Goal: Contribute content: Add original content to the website for others to see

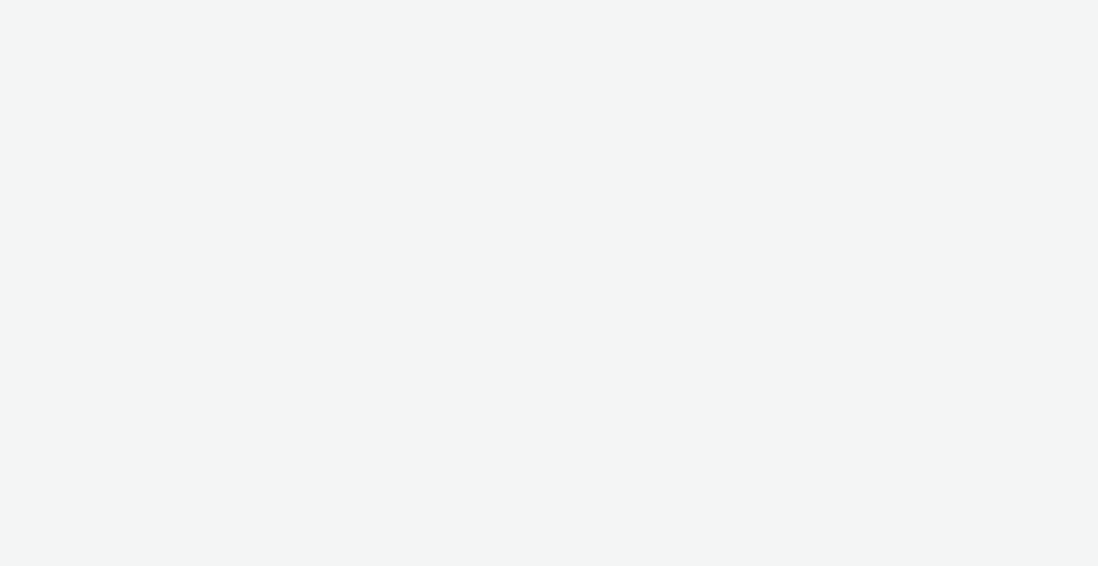
select select "2fc77e36-bb93-4aa3-9dff-dcb08e02eac6"
select select "2405a9d4-3350-4458-8d06-44f78962fa76"
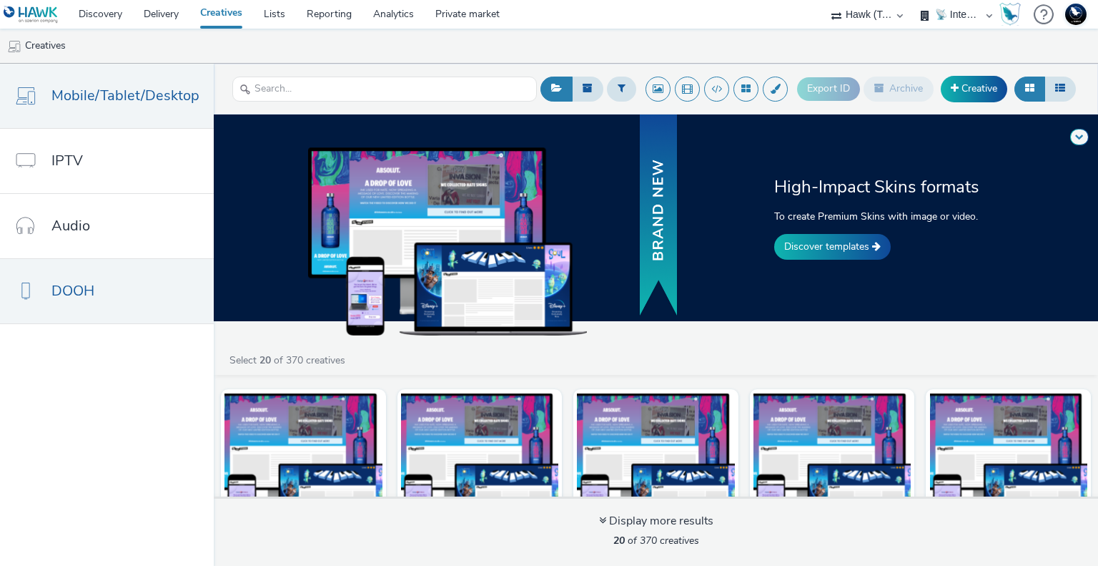
click at [92, 297] on span "DOOH" at bounding box center [72, 290] width 43 height 21
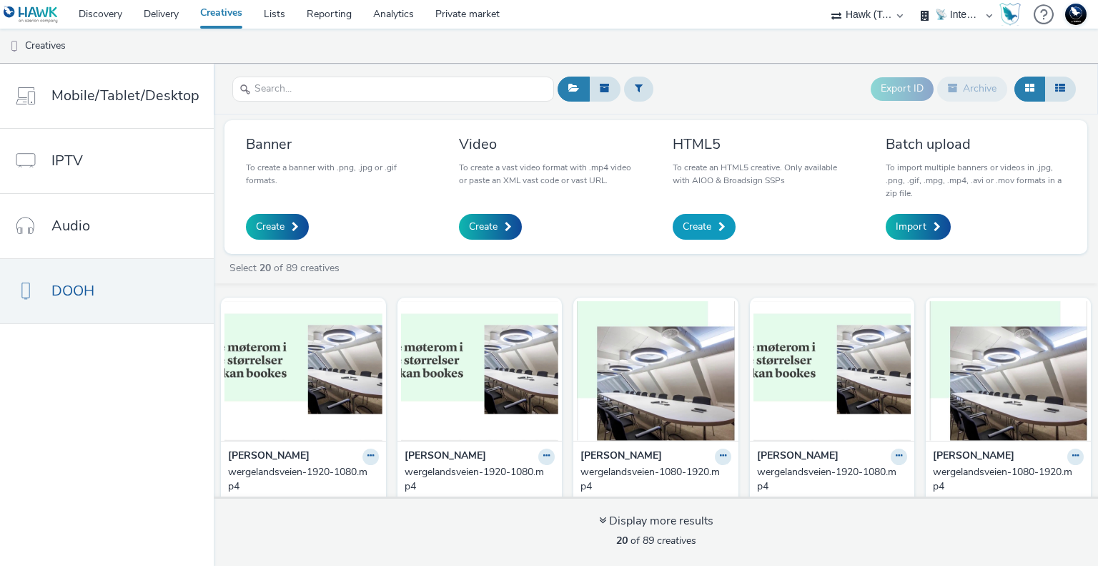
click at [719, 228] on span at bounding box center [722, 227] width 7 height 10
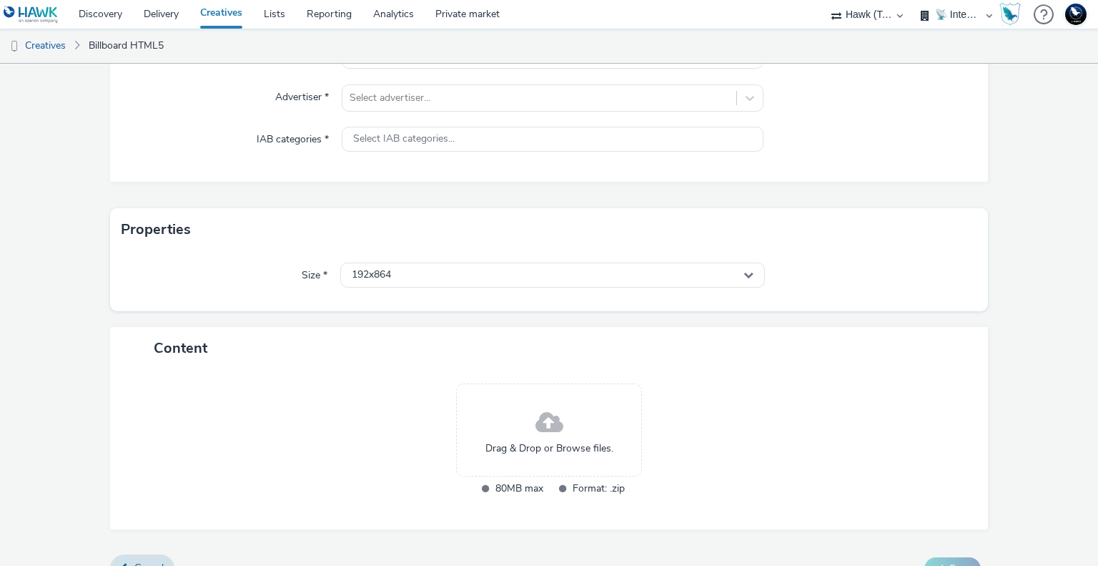
scroll to position [240, 0]
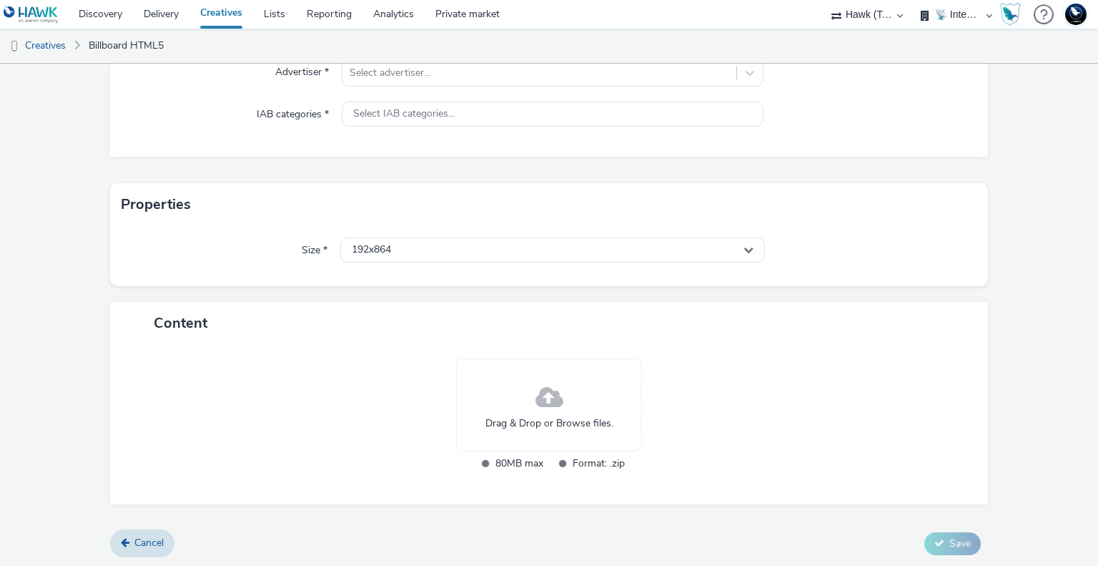
click at [1058, 215] on form "New creative Only available with AIOO & Broadsign SSPs General Name * 255 Adver…" at bounding box center [549, 196] width 1098 height 744
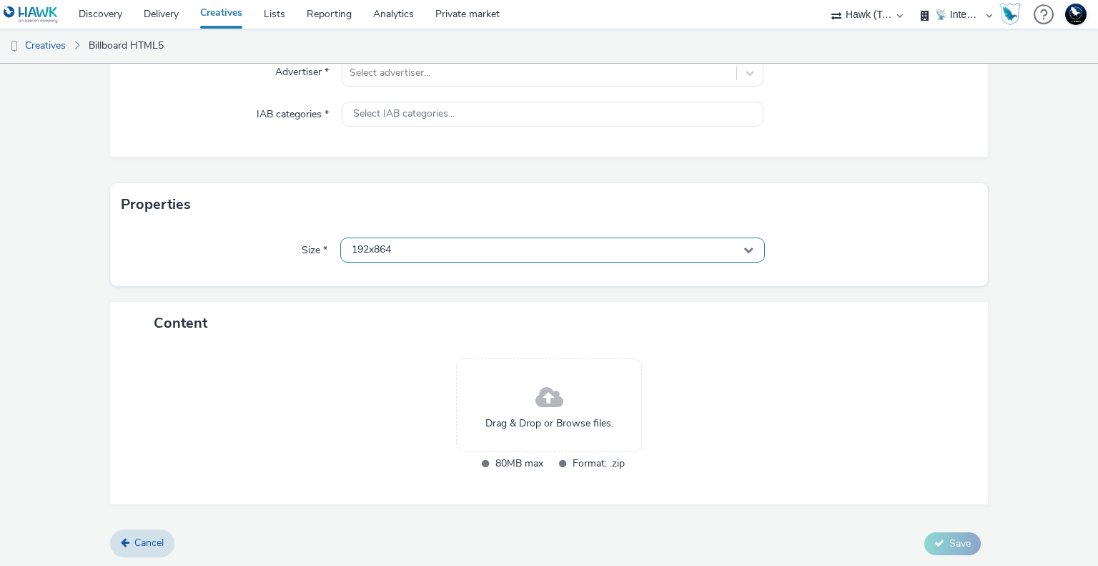
click at [661, 241] on div "192x864" at bounding box center [552, 249] width 424 height 25
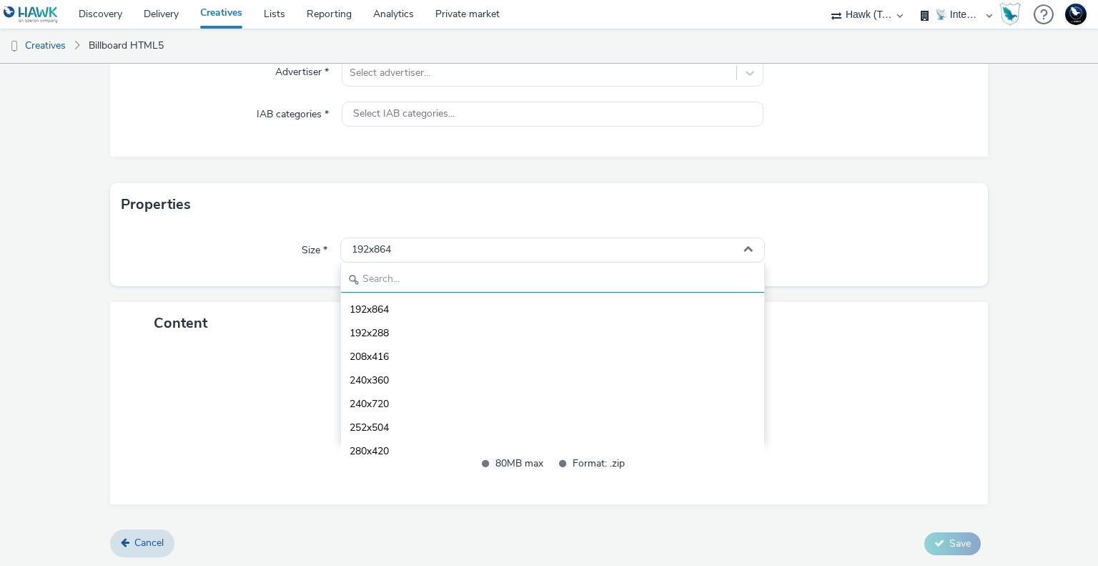
click at [423, 279] on input "text" at bounding box center [552, 279] width 423 height 25
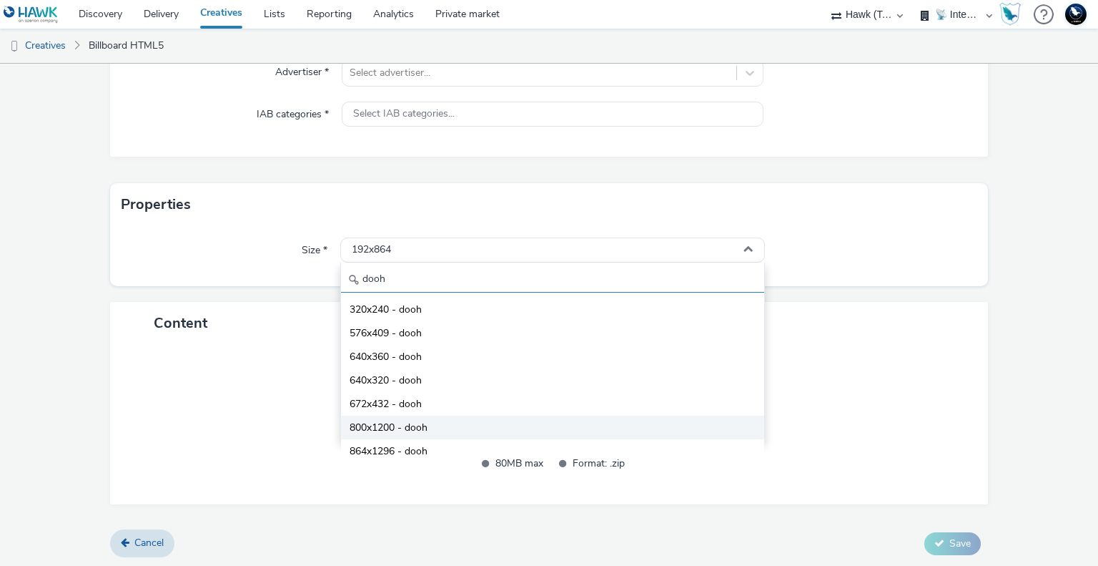
scroll to position [126, 0]
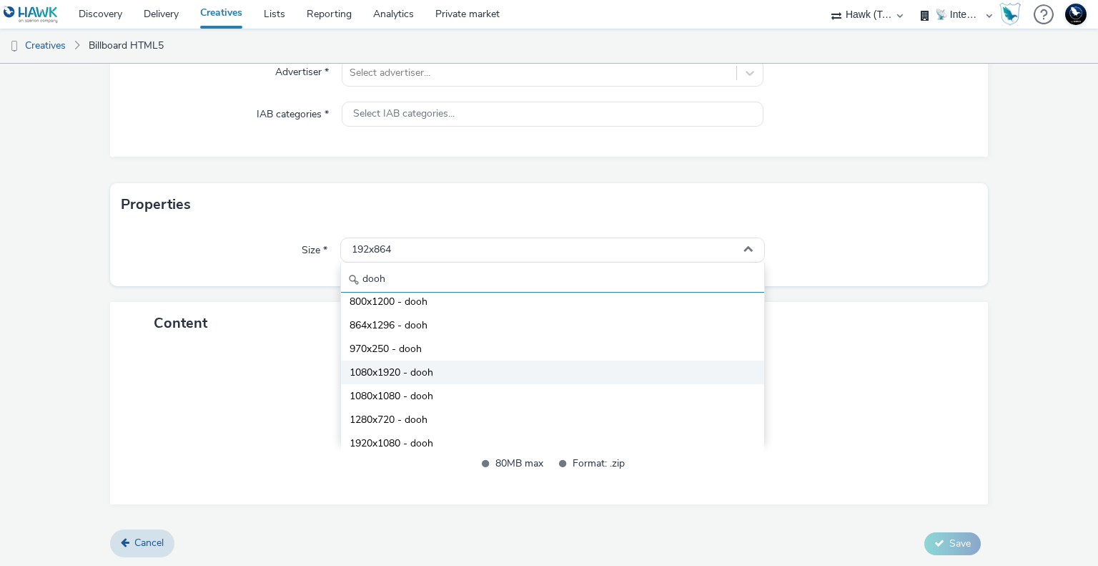
type input "dooh"
click at [411, 375] on span "1080x1920 - dooh" at bounding box center [392, 372] width 84 height 14
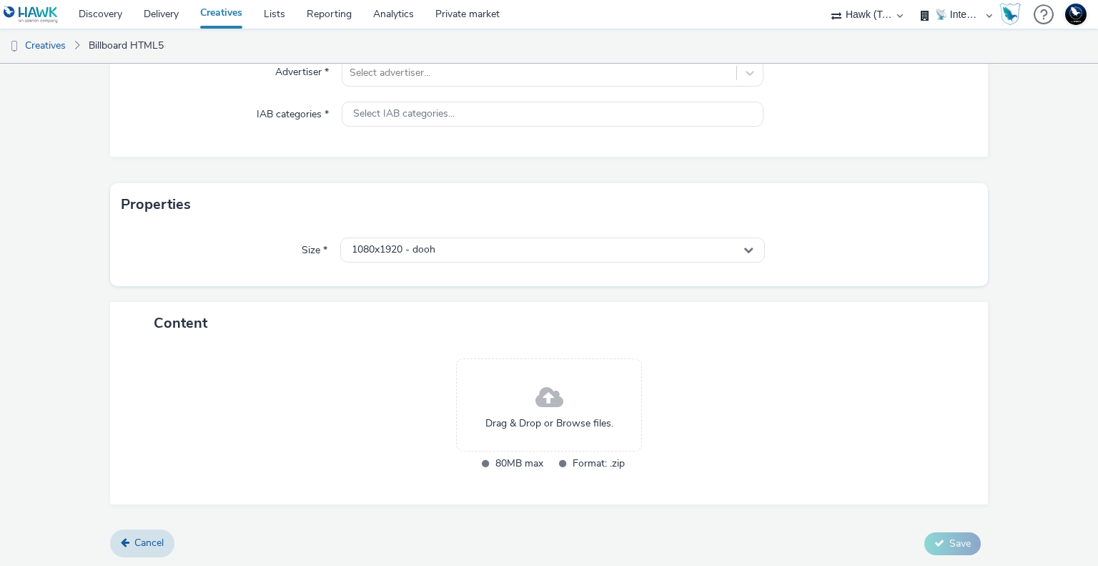
click at [861, 320] on div "Content" at bounding box center [549, 323] width 879 height 42
click at [1056, 410] on form "New creative Only available with AIOO & Broadsign SSPs General Name * 255 Adver…" at bounding box center [549, 196] width 1098 height 744
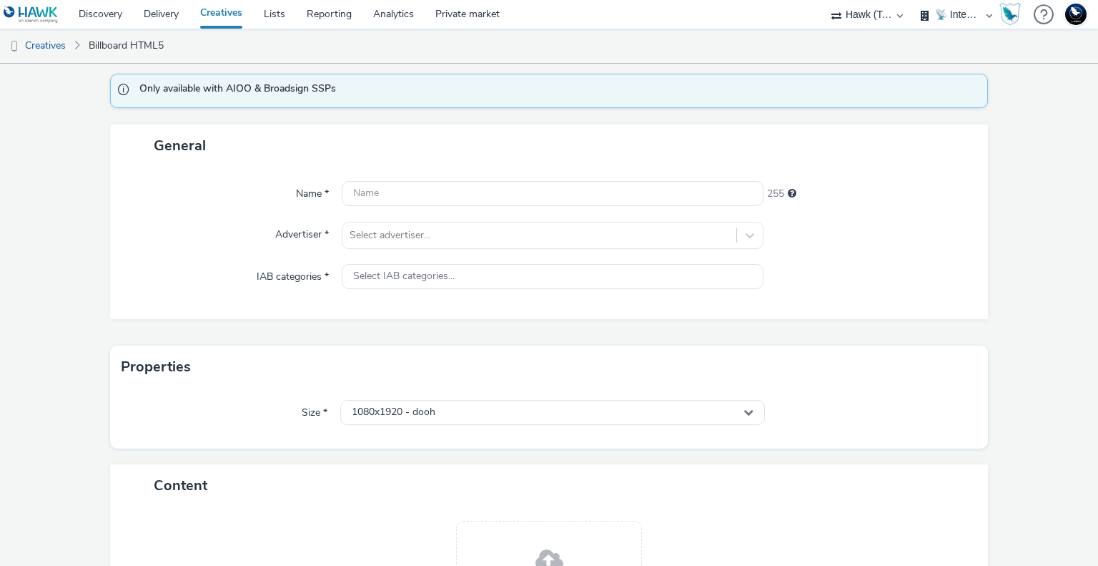
scroll to position [0, 0]
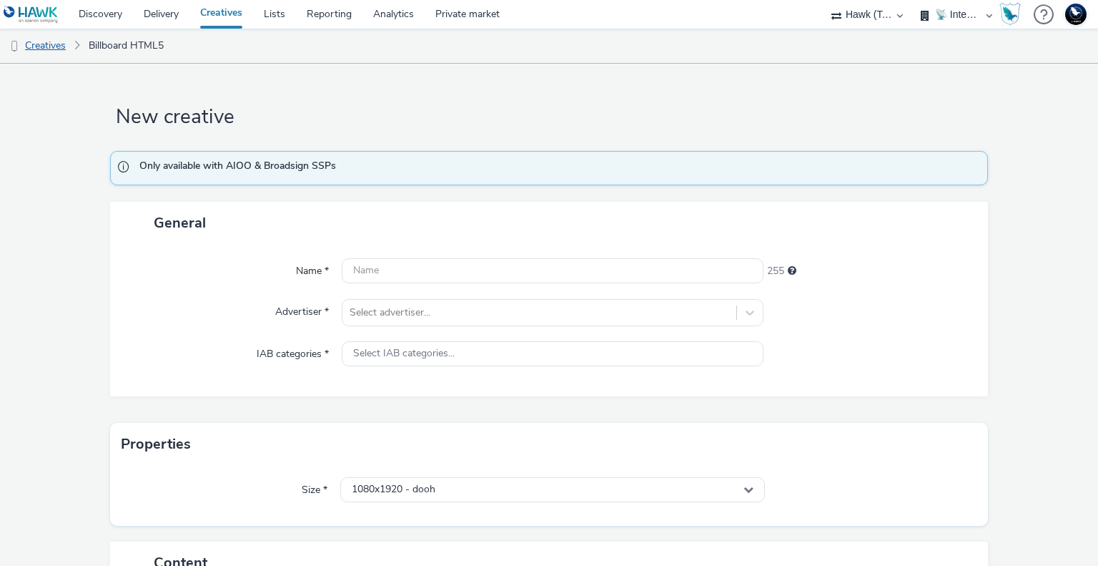
click at [7, 61] on link "Creatives" at bounding box center [36, 46] width 73 height 34
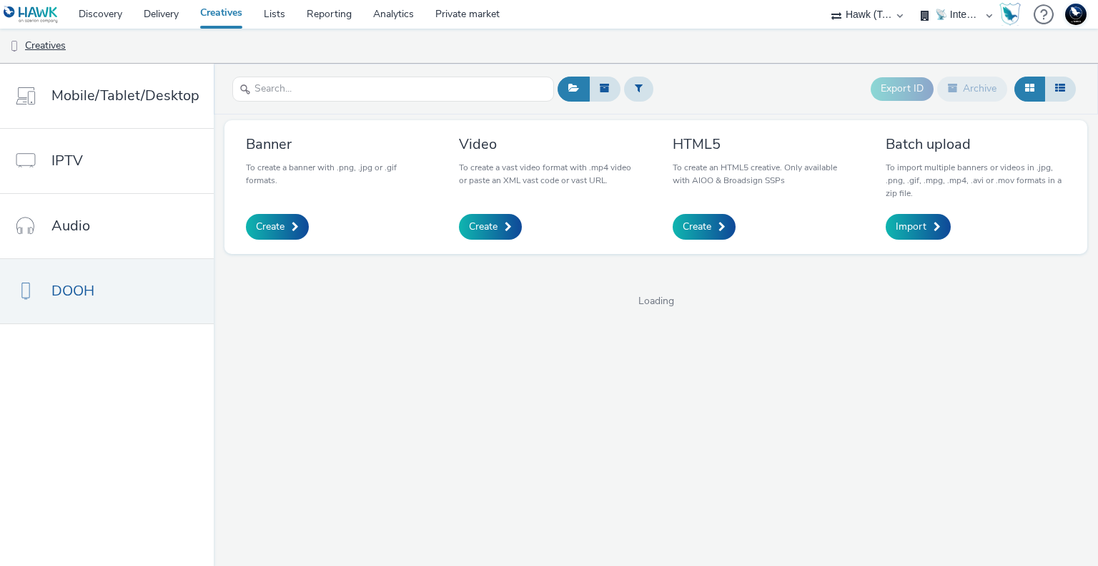
click at [56, 45] on link "Creatives" at bounding box center [36, 46] width 73 height 34
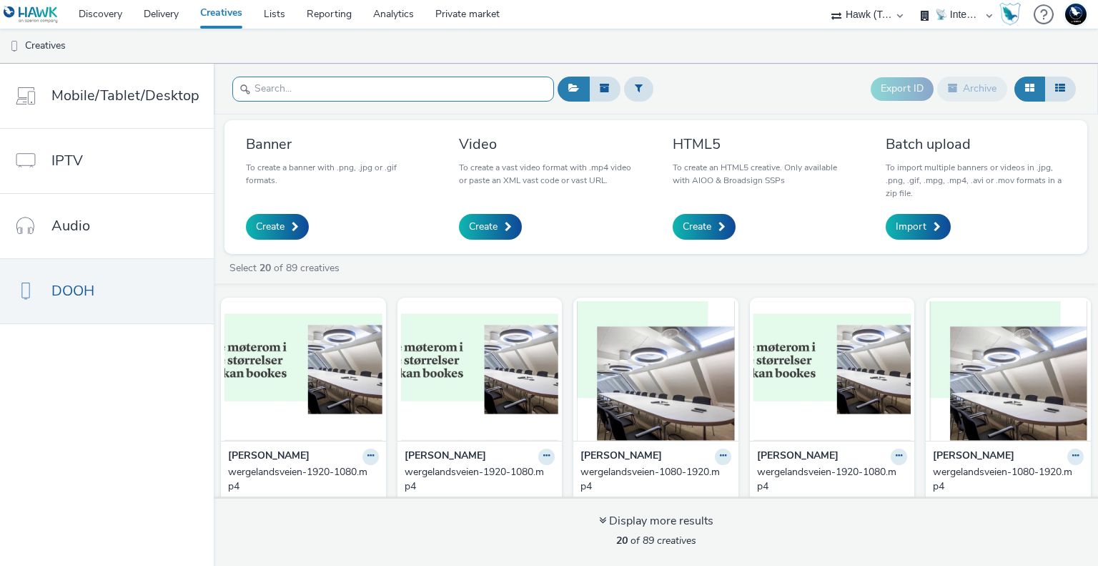
click at [343, 92] on input "text" at bounding box center [393, 89] width 322 height 25
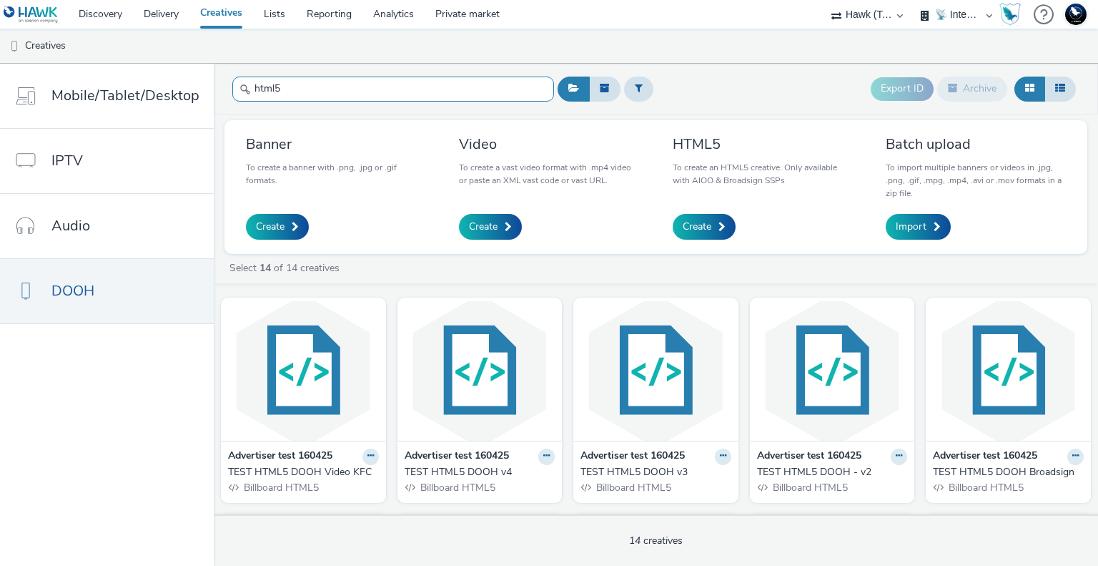
type input "html5"
click at [303, 467] on div "TEST HTML5 DOOH Video KFC" at bounding box center [300, 472] width 145 height 14
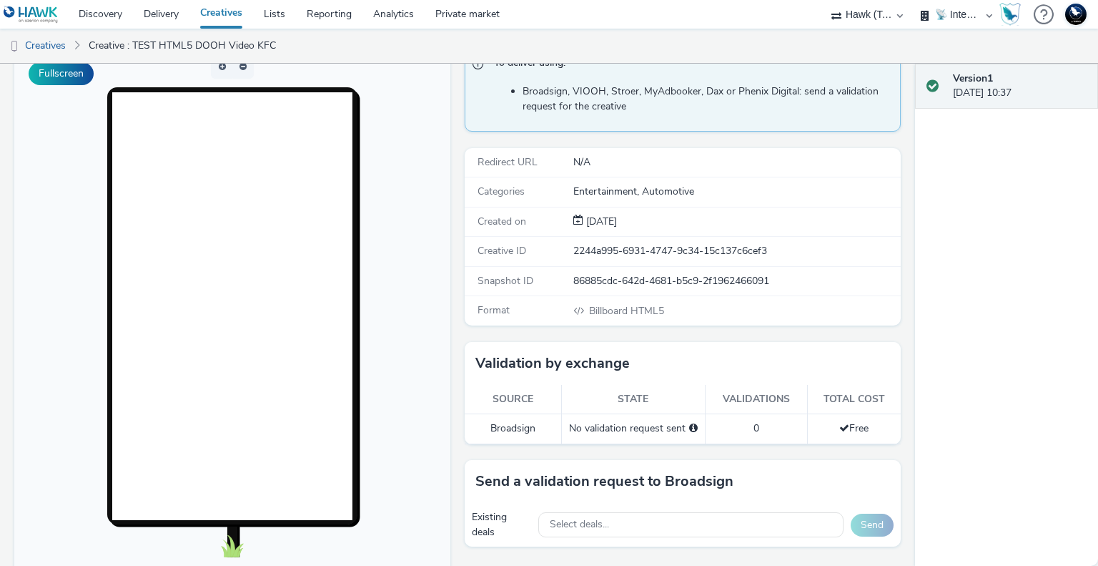
scroll to position [206, 0]
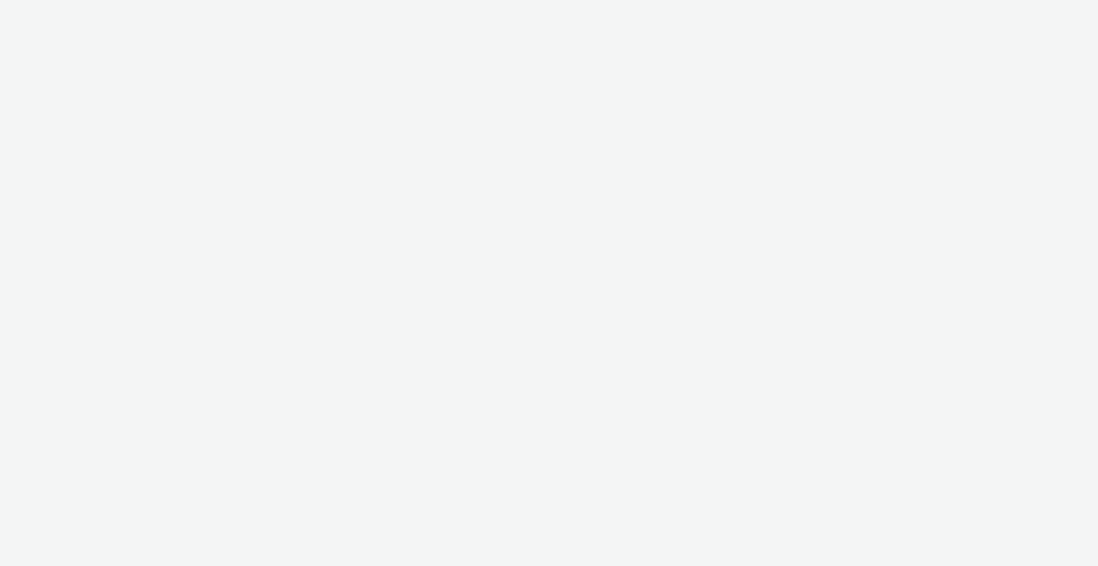
select select "2fc77e36-bb93-4aa3-9dff-dcb08e02eac6"
select select "2405a9d4-3350-4458-8d06-44f78962fa76"
select select "2fc77e36-bb93-4aa3-9dff-dcb08e02eac6"
select select "2405a9d4-3350-4458-8d06-44f78962fa76"
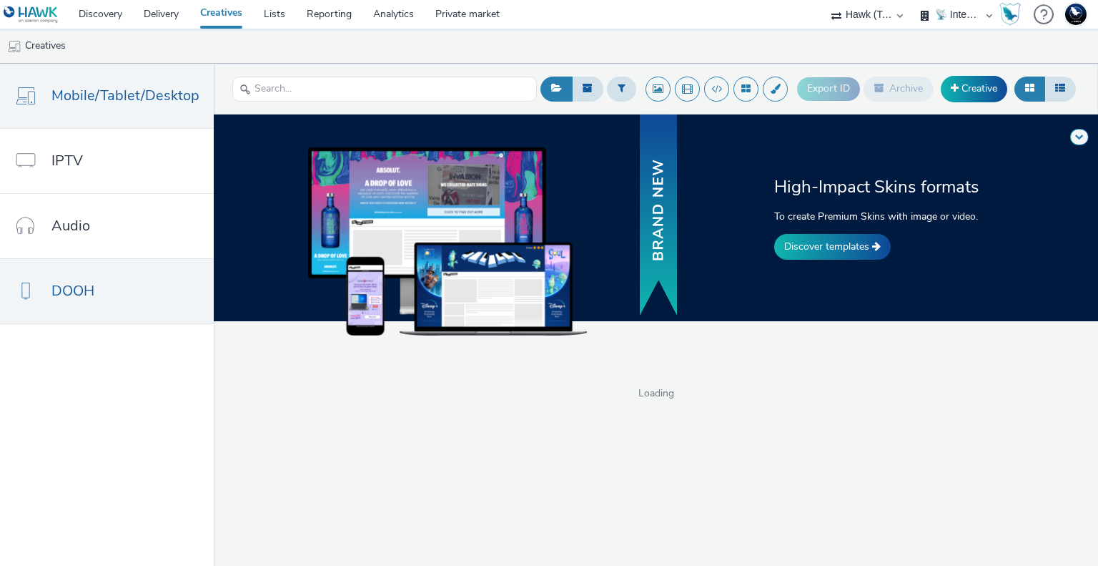
click at [109, 312] on link "DOOH" at bounding box center [107, 291] width 214 height 64
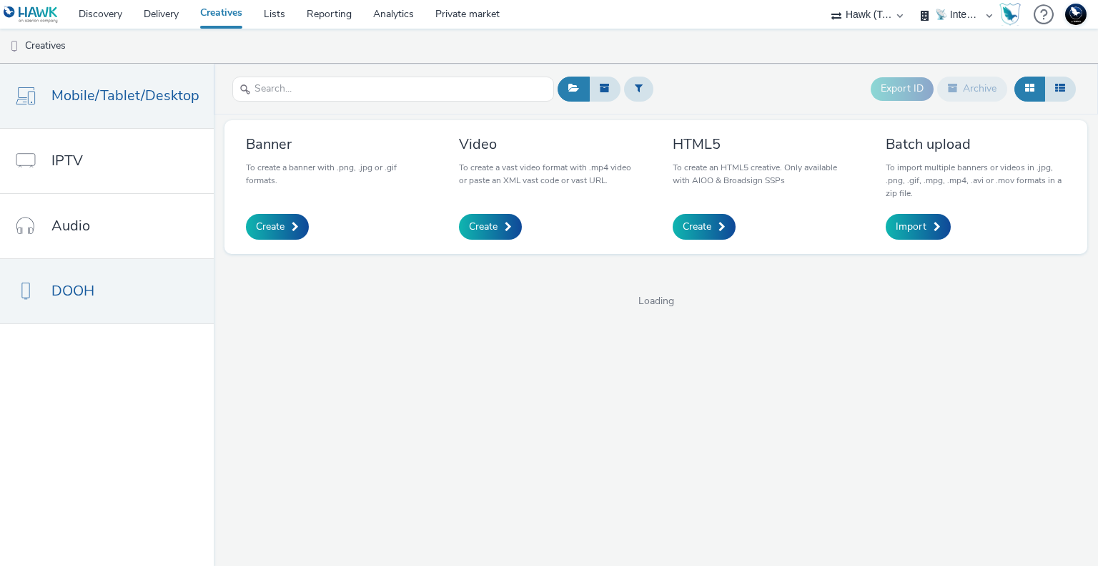
click at [107, 96] on span "Mobile/Tablet/Desktop" at bounding box center [125, 95] width 148 height 21
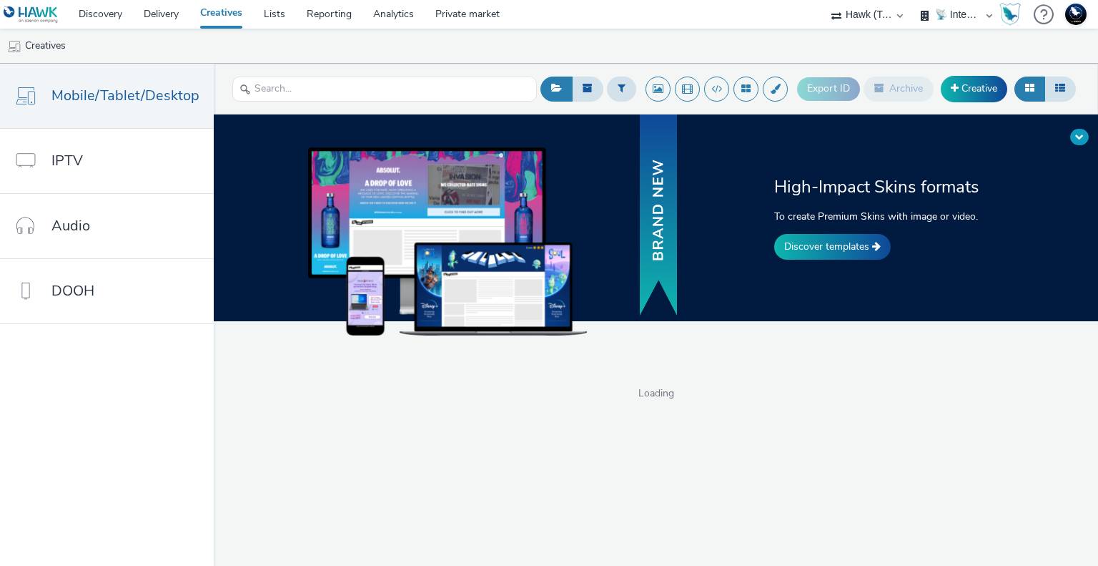
click at [1087, 137] on button at bounding box center [1079, 137] width 19 height 16
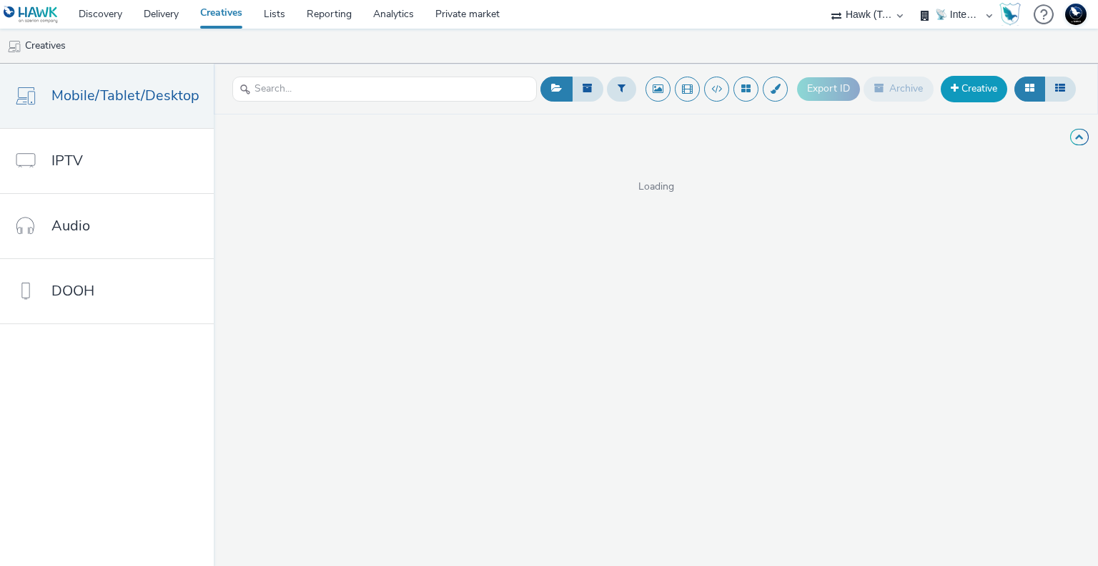
click at [976, 90] on link "Creative" at bounding box center [974, 89] width 66 height 26
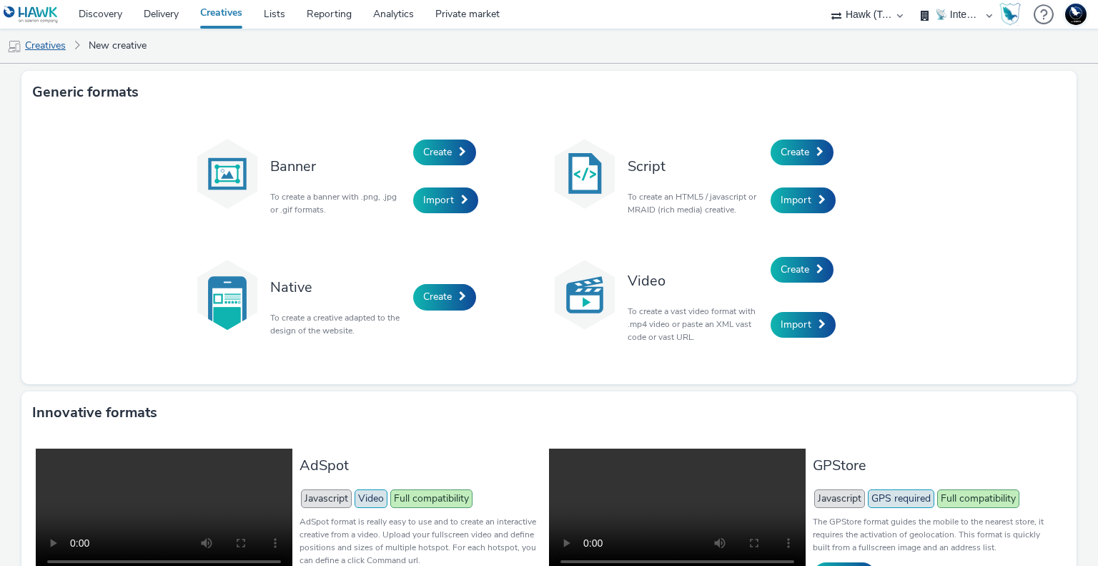
click at [51, 49] on link "Creatives" at bounding box center [36, 46] width 73 height 34
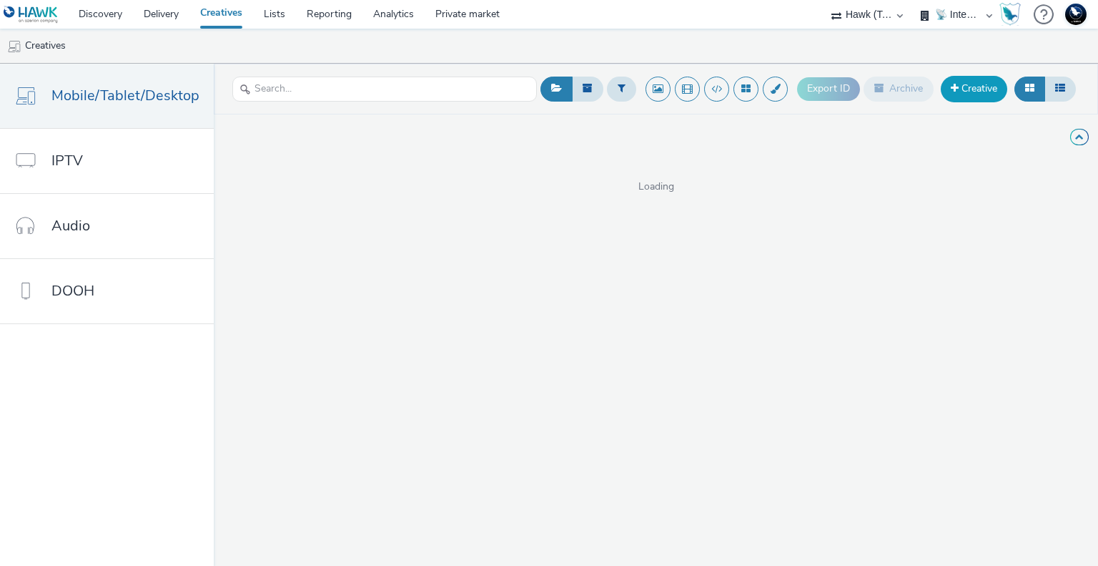
click at [975, 83] on link "Creative" at bounding box center [974, 89] width 66 height 26
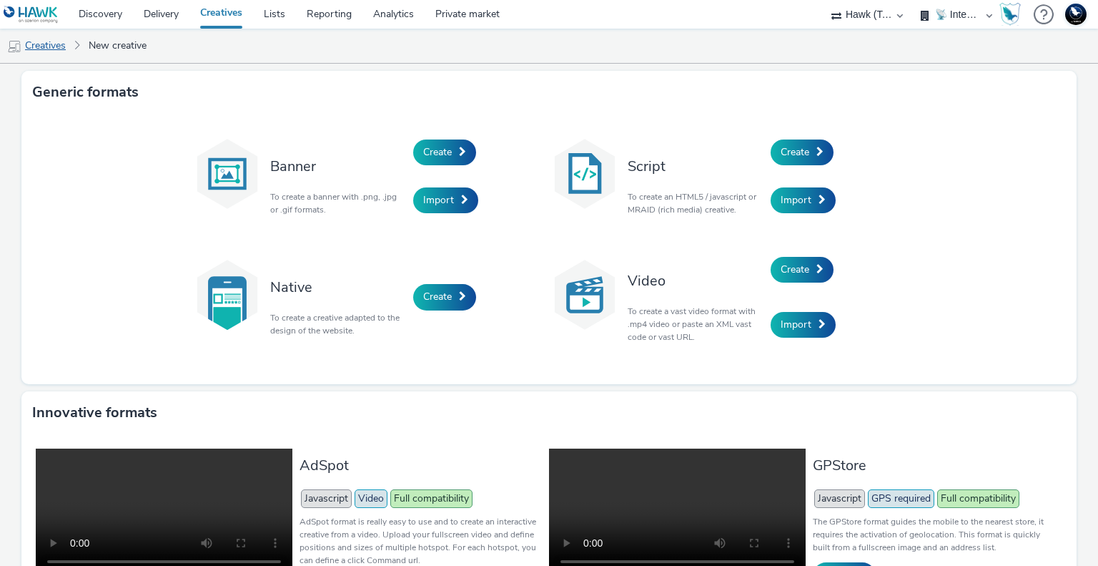
click at [41, 54] on link "Creatives" at bounding box center [36, 46] width 73 height 34
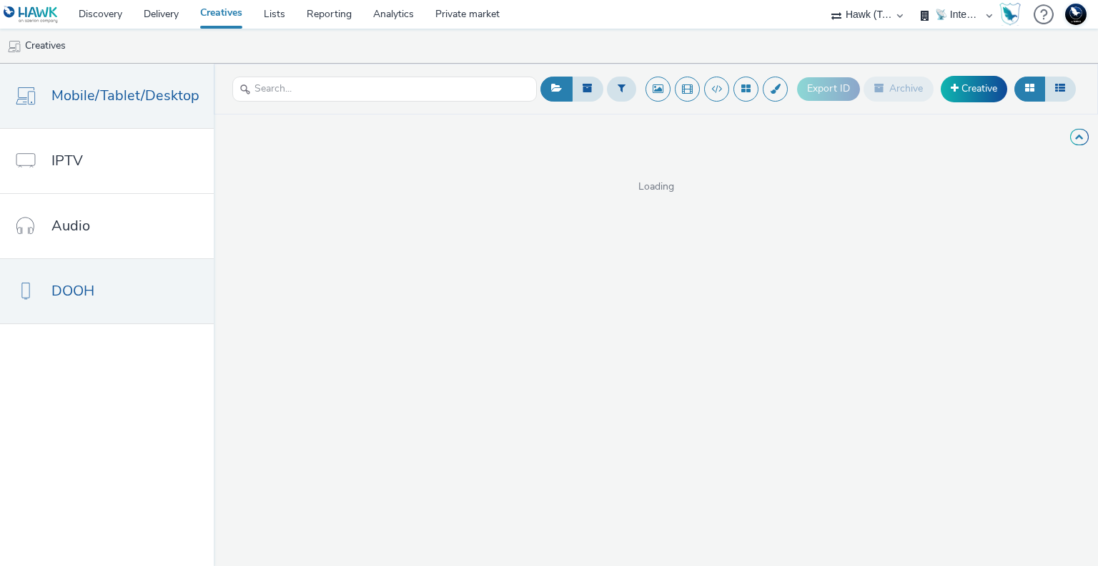
click at [71, 283] on span "DOOH" at bounding box center [72, 290] width 43 height 21
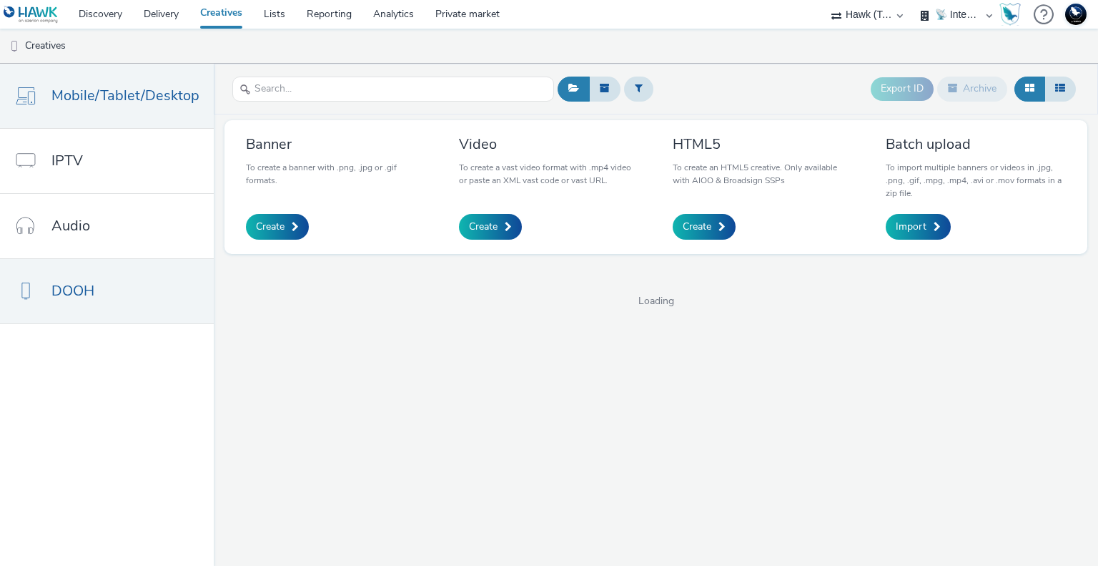
click at [97, 101] on span "Mobile/Tablet/Desktop" at bounding box center [125, 95] width 148 height 21
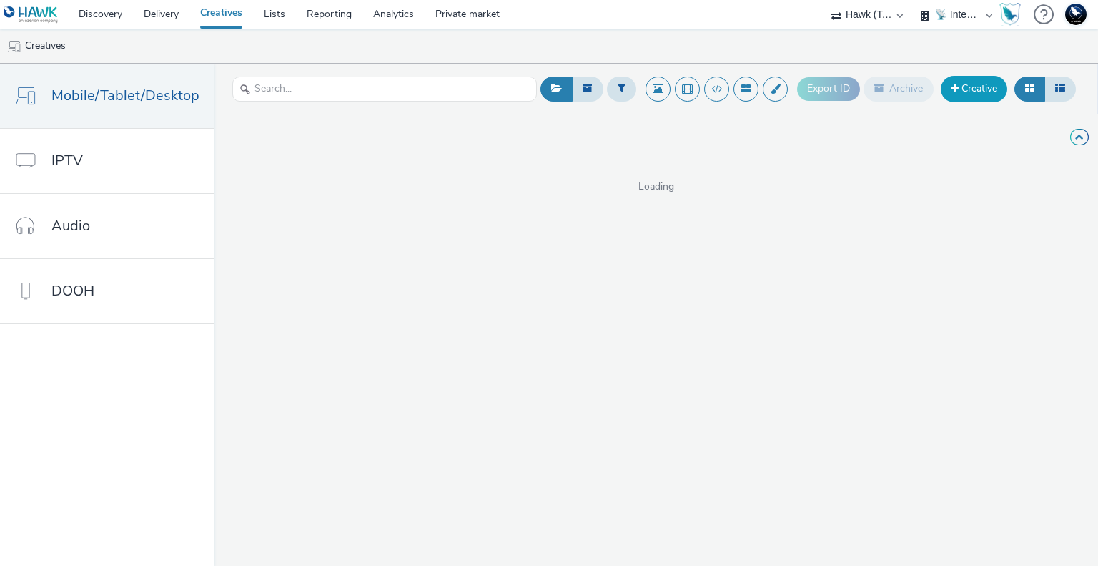
click at [975, 91] on link "Creative" at bounding box center [974, 89] width 66 height 26
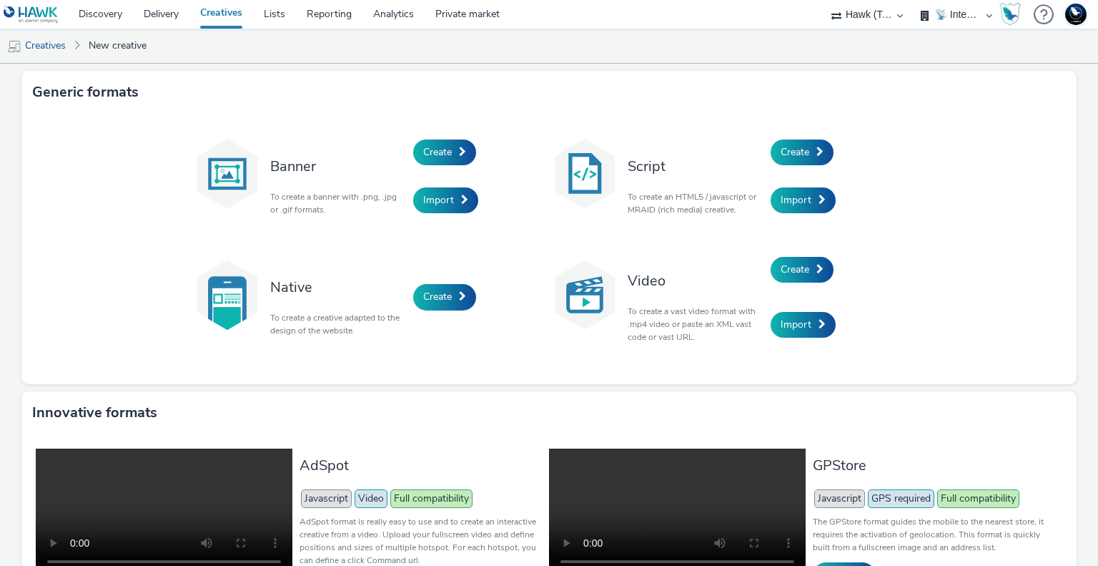
click at [1043, 180] on div "Banner To create a banner with .png, .jpg or .gif formats. Create Import Script…" at bounding box center [548, 249] width 1055 height 270
click at [805, 147] on link "Create" at bounding box center [802, 152] width 63 height 26
